Goal: Task Accomplishment & Management: Contribute content

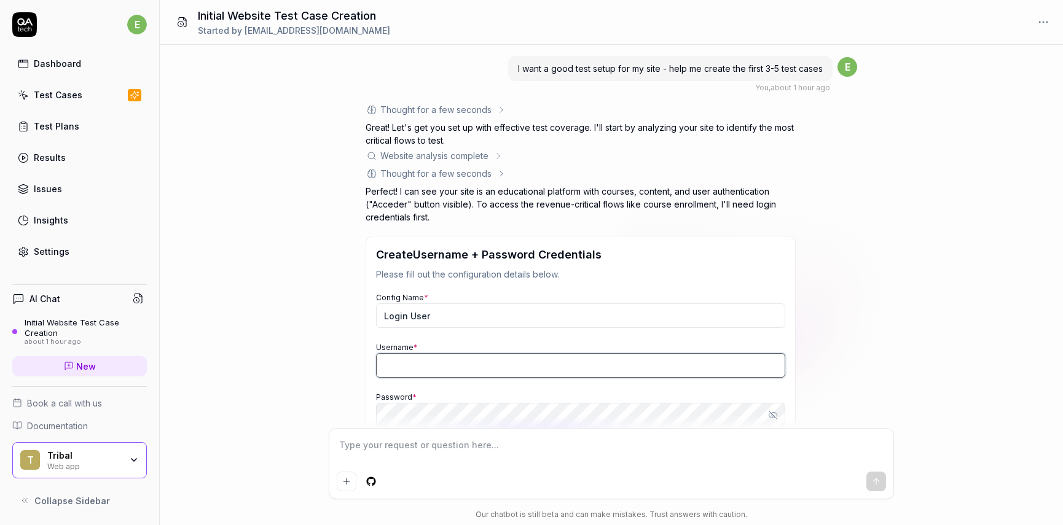
type textarea "*"
click at [405, 362] on input "Username *" at bounding box center [580, 365] width 409 height 25
type input "[PERSON_NAME]"
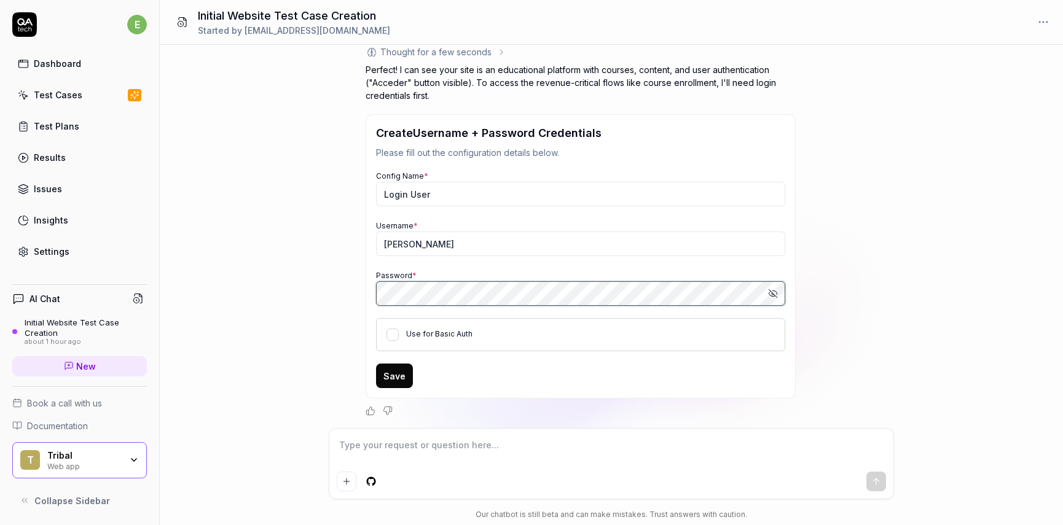
scroll to position [120, 0]
click at [394, 375] on button "Save" at bounding box center [394, 377] width 37 height 25
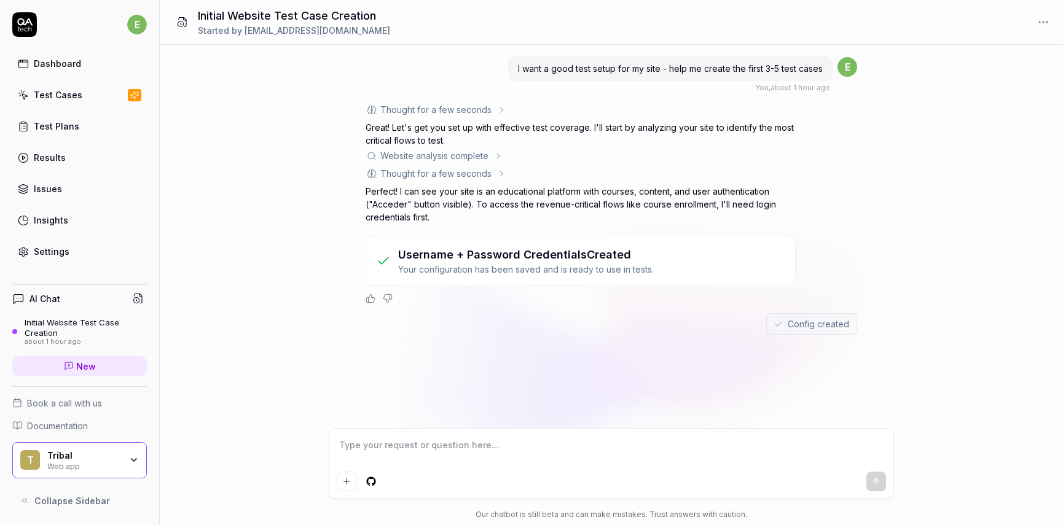
click at [458, 455] on textarea at bounding box center [611, 451] width 549 height 31
type textarea "*"
click at [88, 103] on link "Test Cases" at bounding box center [79, 95] width 135 height 24
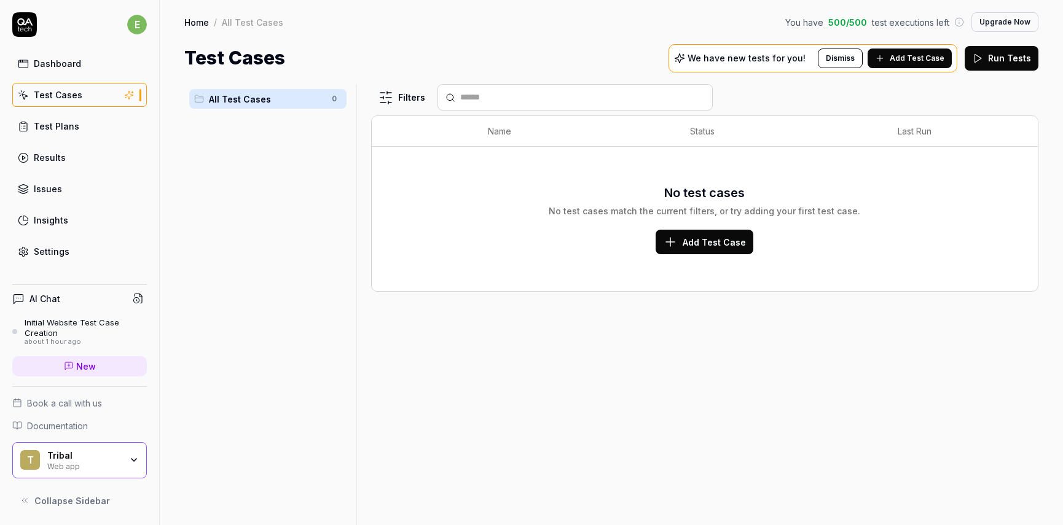
click at [714, 244] on span "Add Test Case" at bounding box center [713, 242] width 63 height 13
